Goal: Navigation & Orientation: Find specific page/section

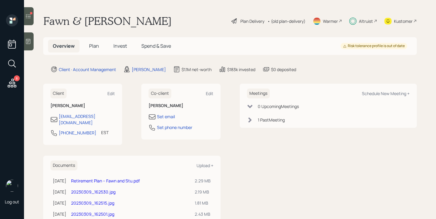
click at [123, 43] on span "Invest" at bounding box center [119, 46] width 13 height 7
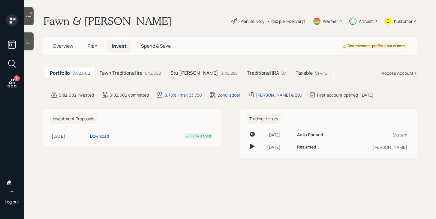
click at [134, 72] on h5 "Fawn Traditional Ira" at bounding box center [121, 73] width 43 height 6
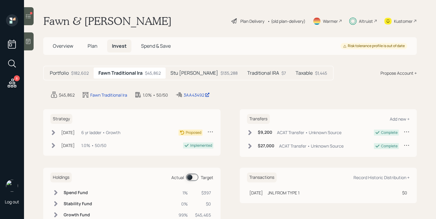
click at [185, 70] on h5 "Stu Roth IRA" at bounding box center [194, 73] width 48 height 6
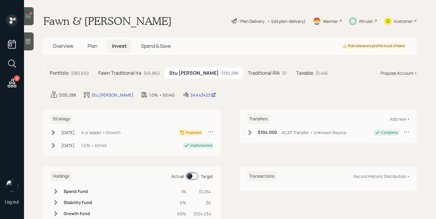
click at [248, 73] on h5 "Traditional IRA" at bounding box center [264, 73] width 32 height 6
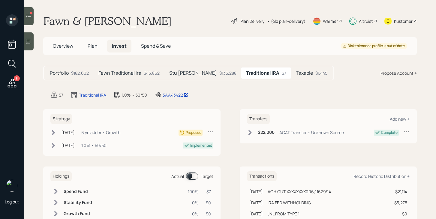
click at [296, 75] on h5 "Taxable" at bounding box center [304, 73] width 17 height 6
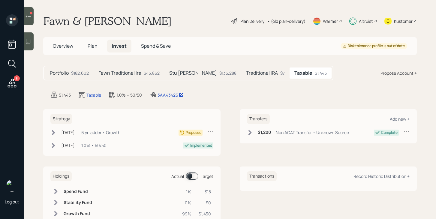
click at [10, 84] on icon at bounding box center [12, 83] width 11 height 11
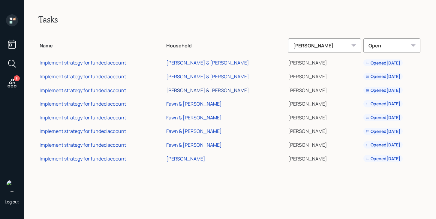
click at [211, 91] on div "Ciro & Ann Salderelli" at bounding box center [207, 90] width 83 height 7
